Goal: Complete application form

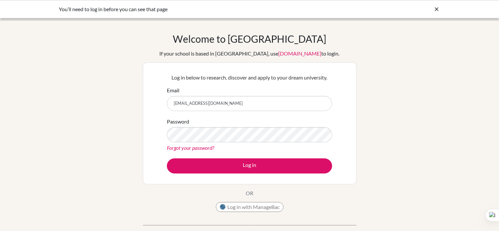
click at [167, 158] on button "Log in" at bounding box center [249, 165] width 165 height 15
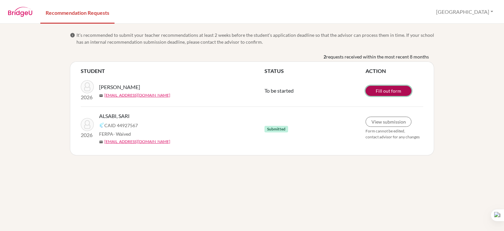
click at [399, 91] on link "Fill out form" at bounding box center [389, 91] width 46 height 10
